Goal: Navigation & Orientation: Find specific page/section

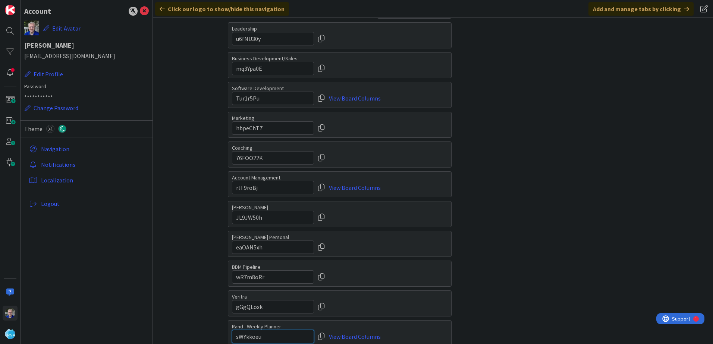
drag, startPoint x: 267, startPoint y: 338, endPoint x: 203, endPoint y: 336, distance: 64.1
click at [203, 336] on div "Integrations API Webhooks Zapier The API key is generated here for the entire o…" at bounding box center [433, 181] width 560 height 326
click at [354, 330] on link "View Board Columns" at bounding box center [355, 336] width 52 height 13
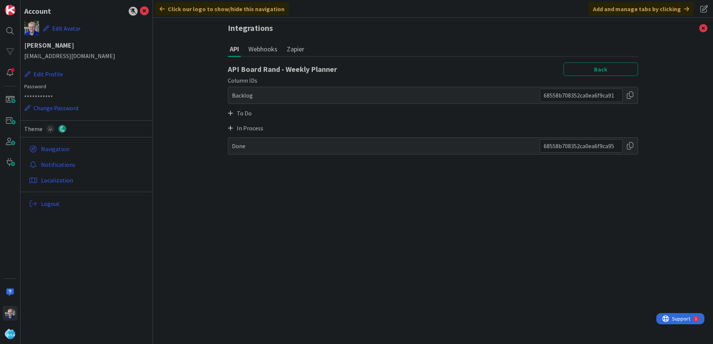
click at [632, 95] on div at bounding box center [629, 95] width 7 height 13
click at [145, 9] on icon at bounding box center [144, 11] width 9 height 9
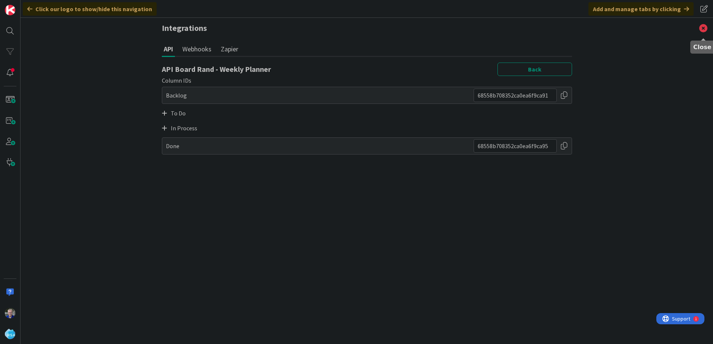
click at [705, 26] on icon at bounding box center [702, 28] width 19 height 20
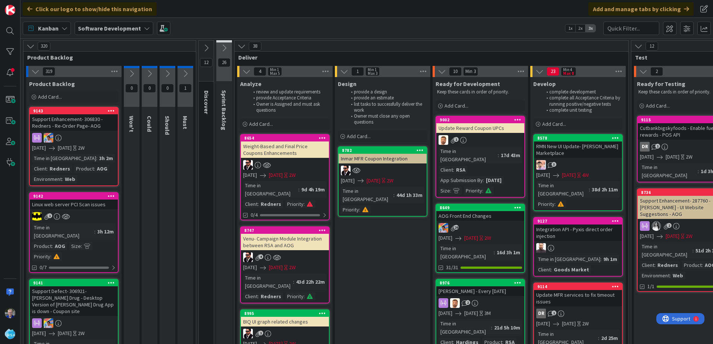
click at [69, 121] on div "Support Enhancement- 306830 - Redners - Re-Order Page- AOG" at bounding box center [74, 122] width 88 height 16
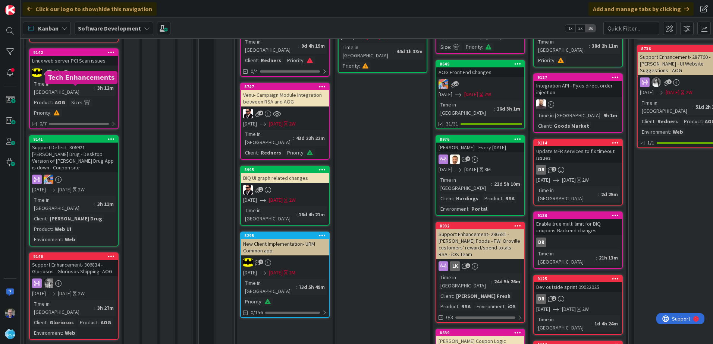
scroll to position [149, 0]
